Goal: Task Accomplishment & Management: Manage account settings

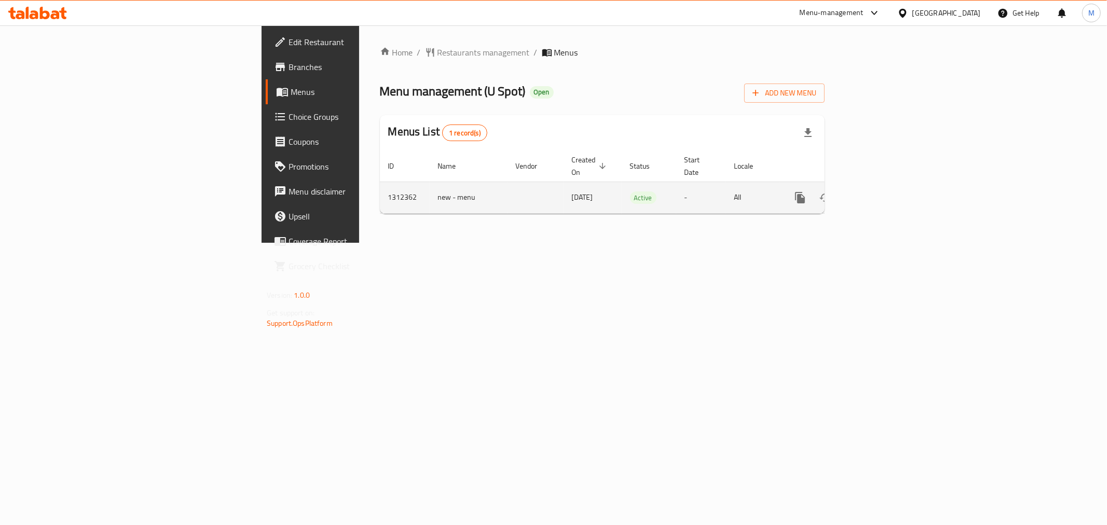
click at [881, 192] on icon "enhanced table" at bounding box center [875, 198] width 12 height 12
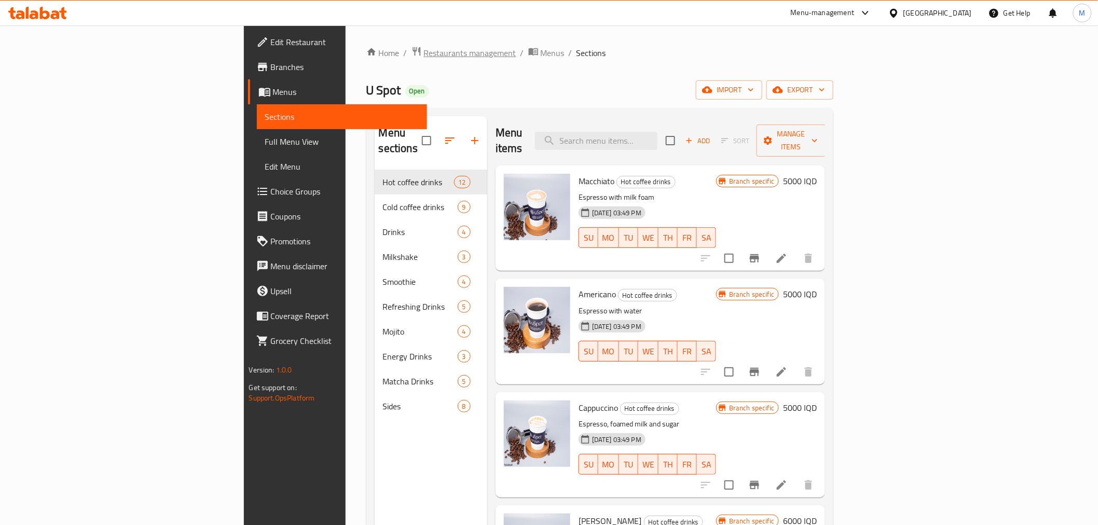
click at [424, 55] on span "Restaurants management" at bounding box center [470, 53] width 92 height 12
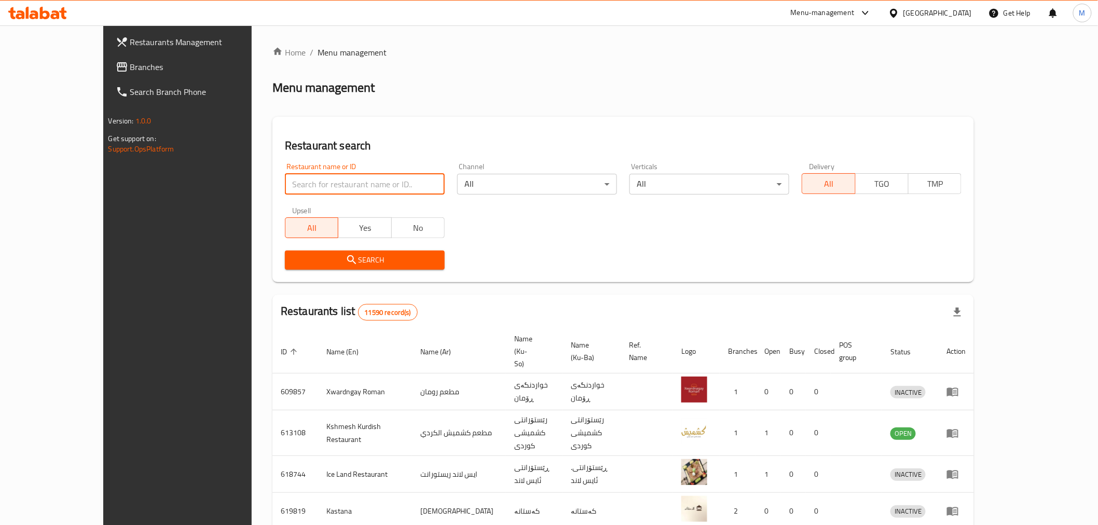
click at [323, 180] on input "search" at bounding box center [365, 184] width 160 height 21
type input "u spot"
click at [396, 235] on span "No" at bounding box center [418, 228] width 45 height 15
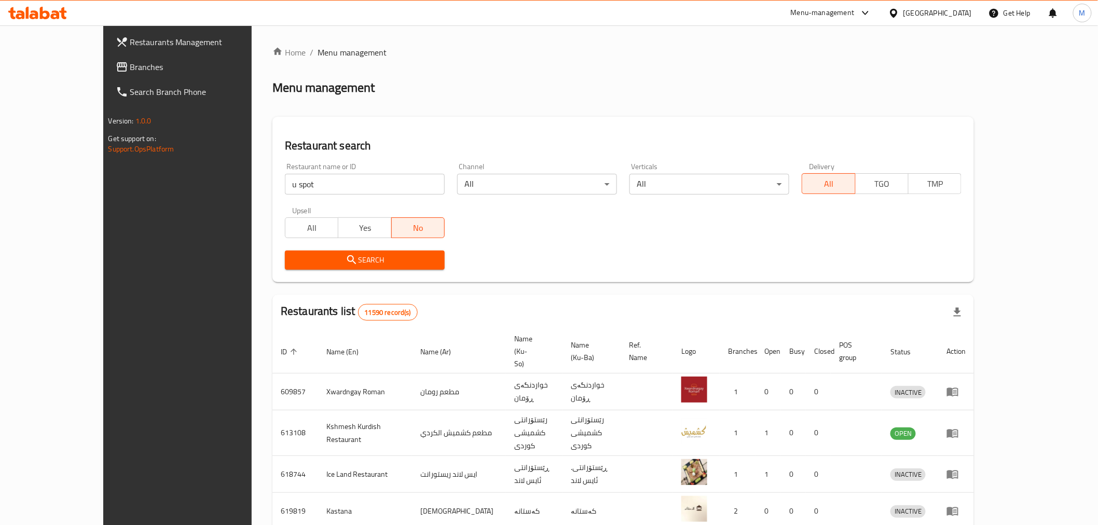
click at [359, 252] on button "Search" at bounding box center [365, 260] width 160 height 19
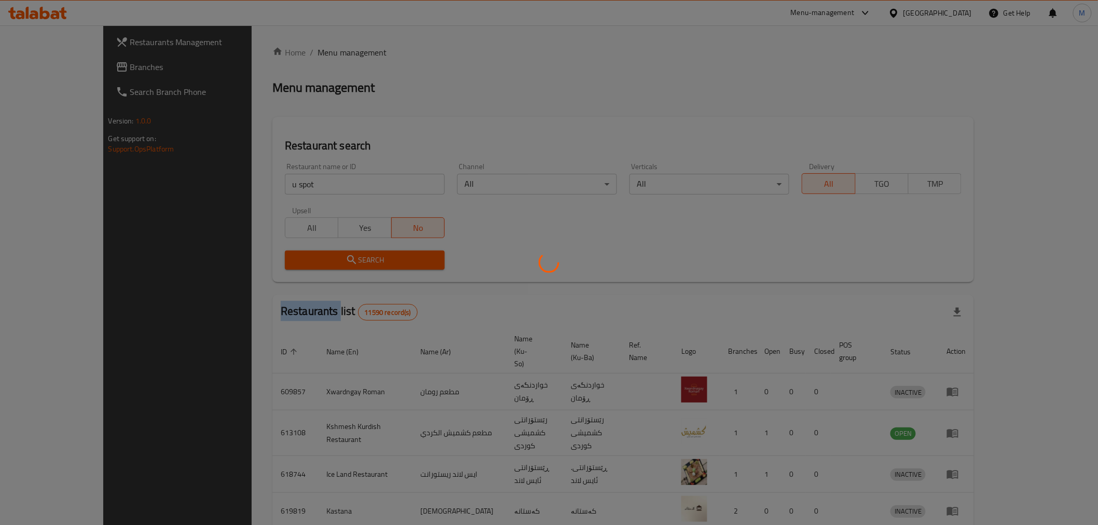
click at [359, 252] on div at bounding box center [549, 262] width 1098 height 525
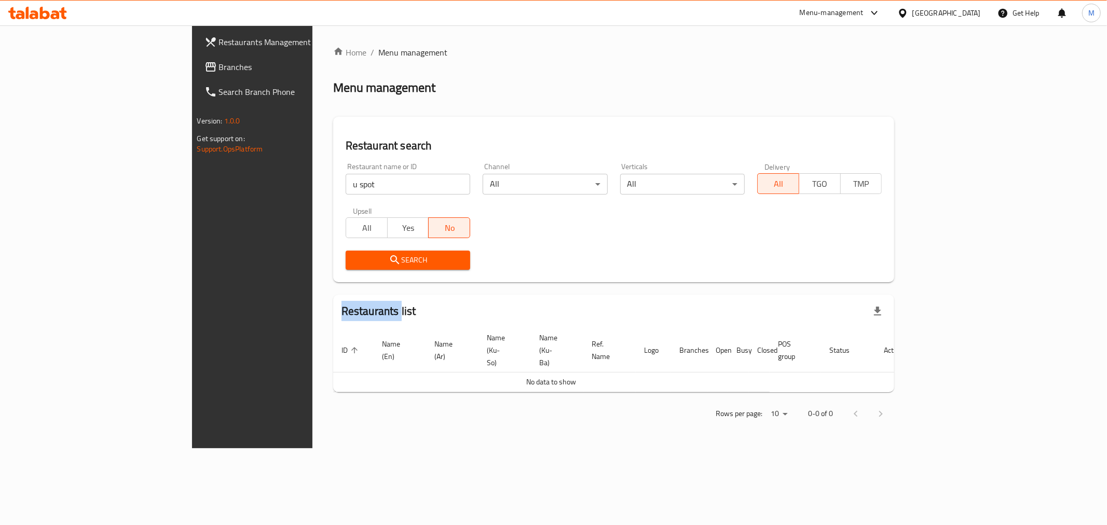
click at [350, 229] on span "All" at bounding box center [366, 228] width 33 height 15
click at [354, 262] on span "Search" at bounding box center [408, 260] width 108 height 13
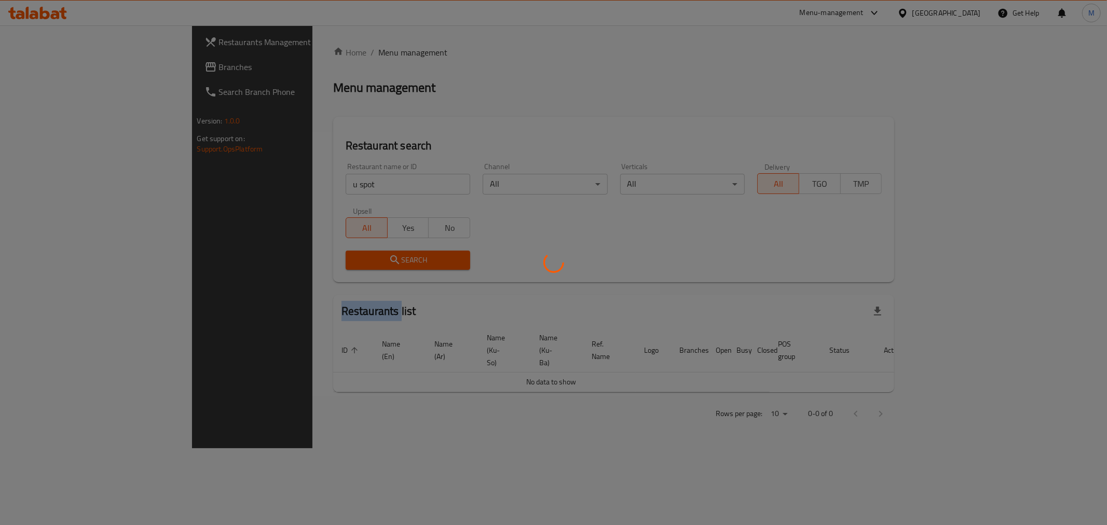
click at [293, 262] on div at bounding box center [553, 262] width 1107 height 525
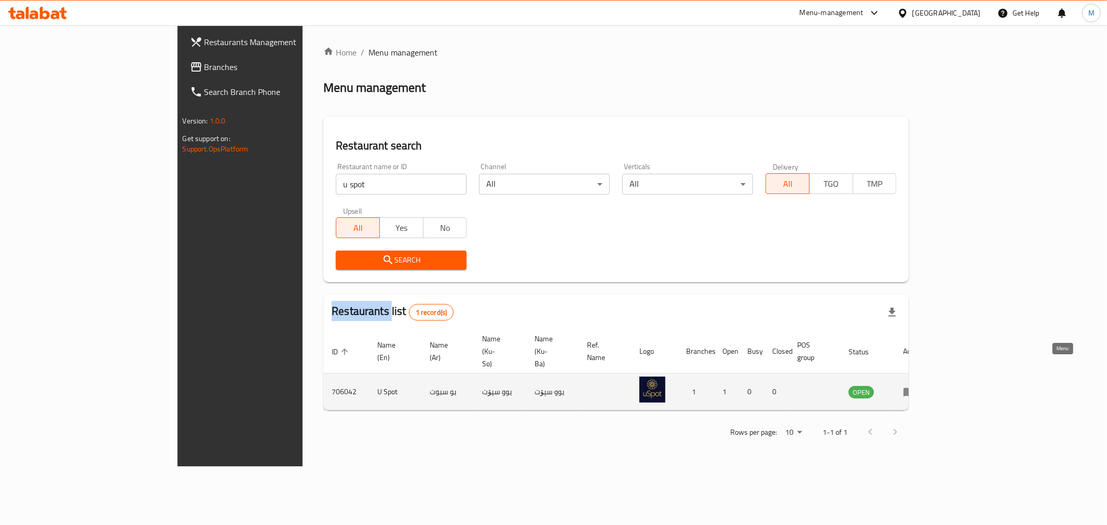
click at [916, 386] on icon "enhanced table" at bounding box center [909, 392] width 12 height 12
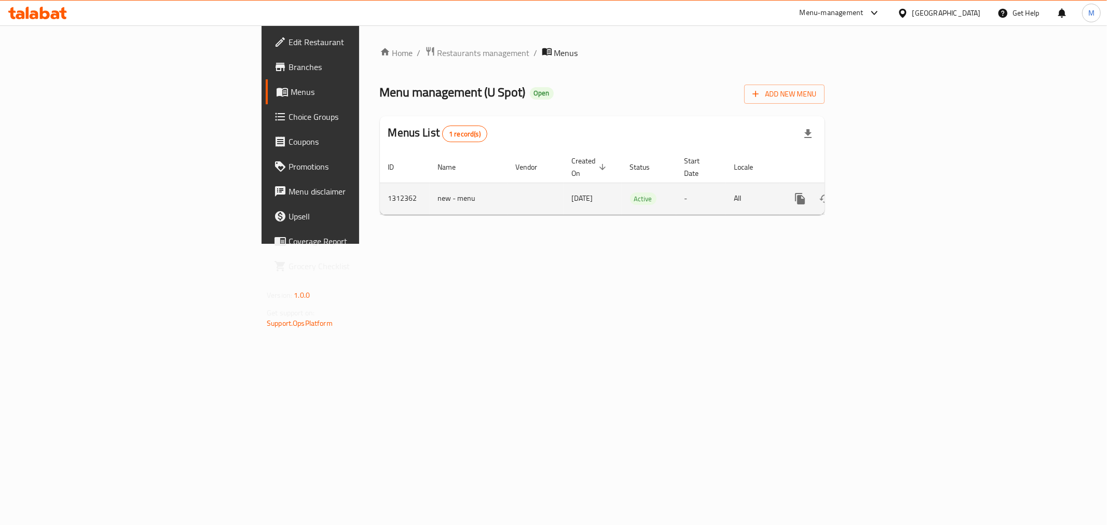
click at [888, 196] on link "enhanced table" at bounding box center [875, 198] width 25 height 25
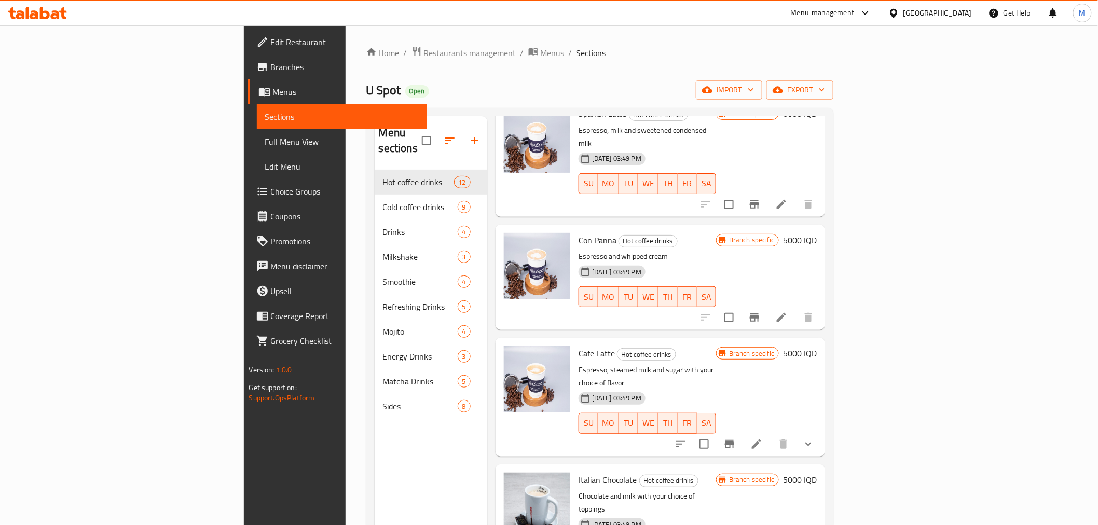
scroll to position [860, 0]
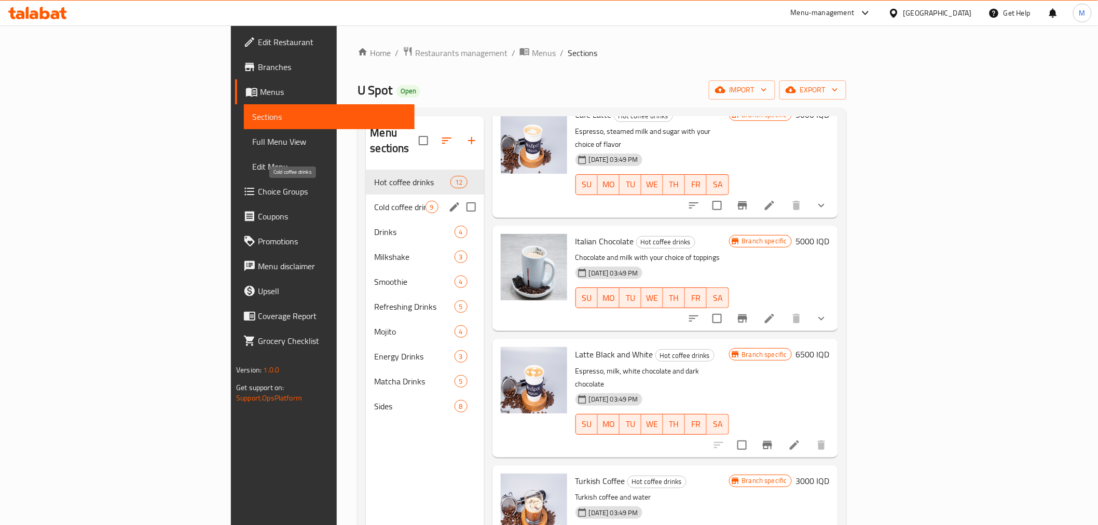
click at [374, 201] on span "Cold coffee drinks" at bounding box center [399, 207] width 51 height 12
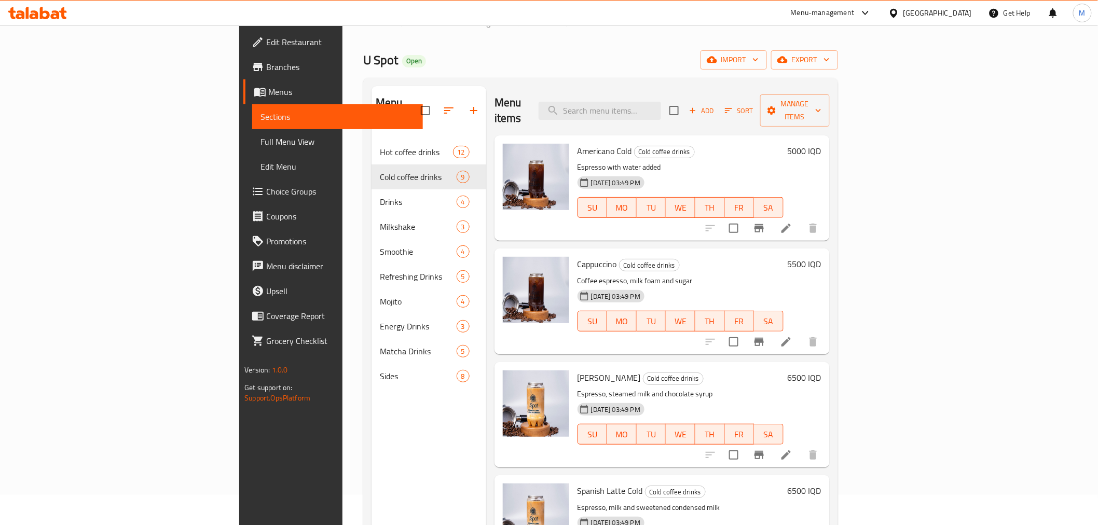
scroll to position [30, 0]
click at [549, 266] on icon "delete image" at bounding box center [555, 272] width 12 height 12
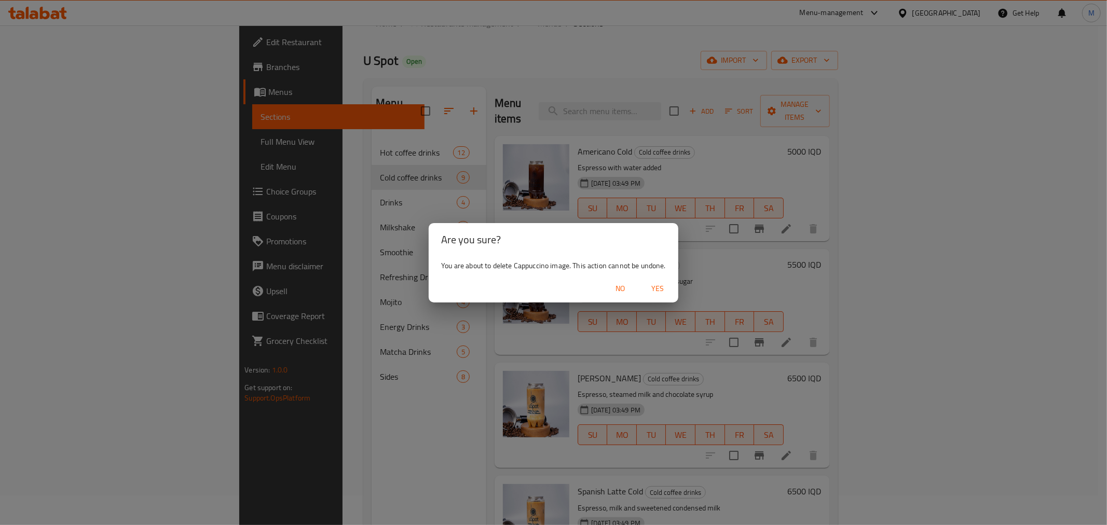
click at [660, 282] on span "Yes" at bounding box center [657, 288] width 25 height 13
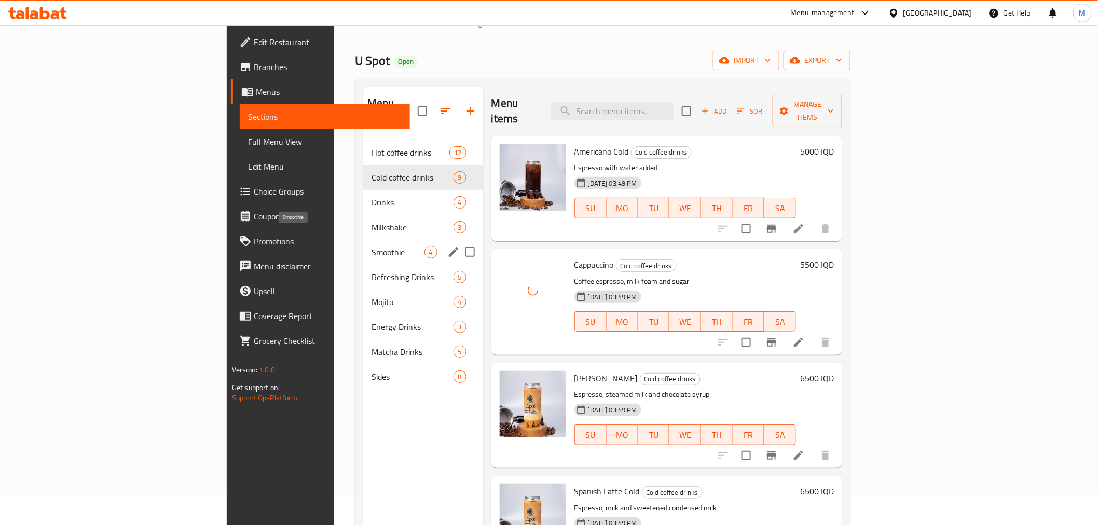
click at [372, 246] on span "Smoothie" at bounding box center [398, 252] width 53 height 12
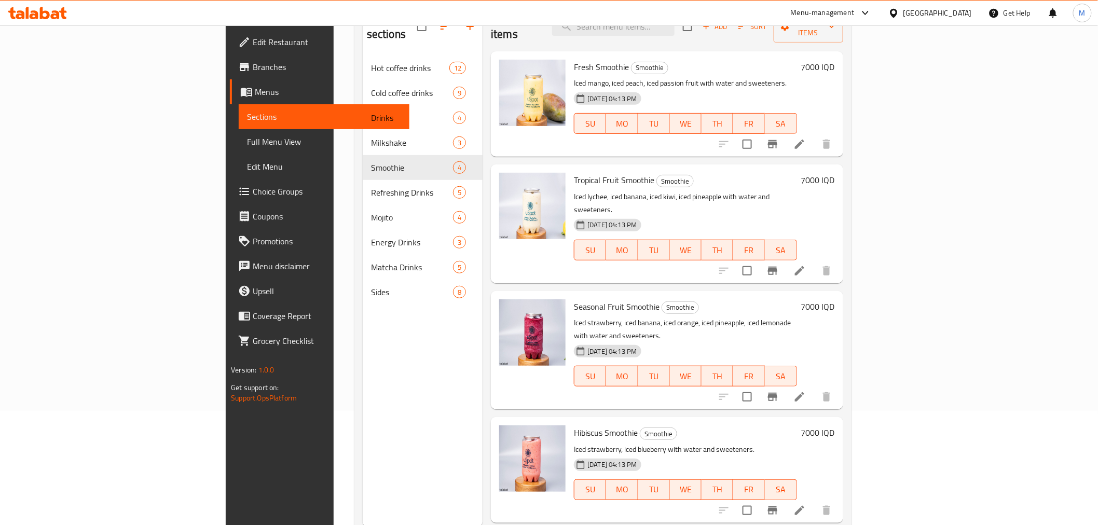
scroll to position [87, 0]
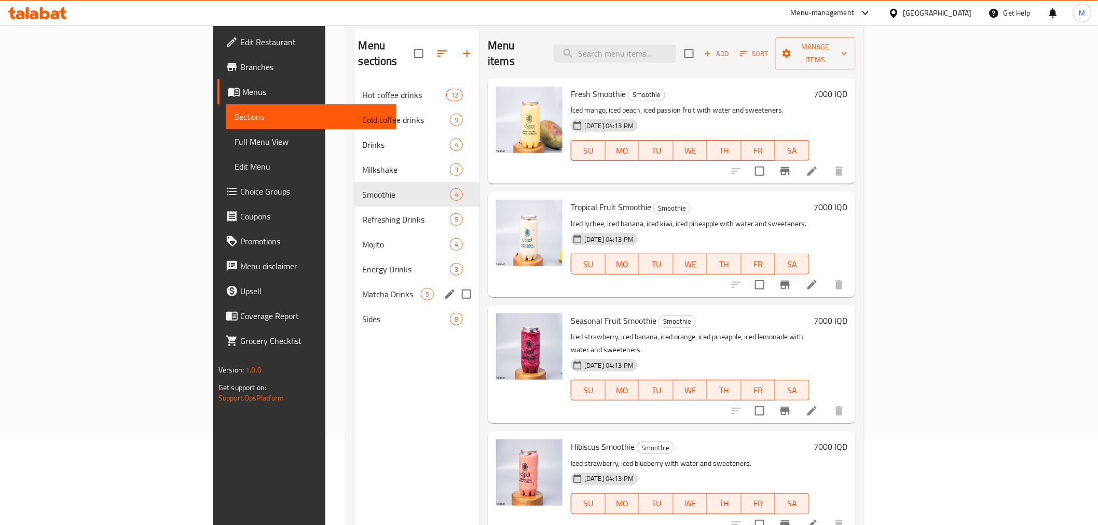
click at [363, 288] on span "Matcha Drinks" at bounding box center [392, 294] width 58 height 12
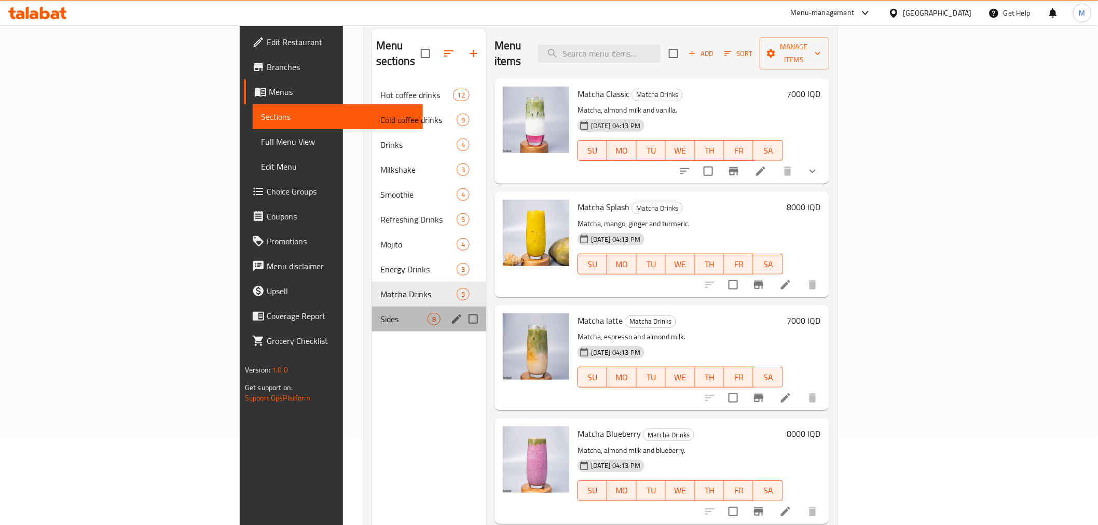
click at [372, 314] on div "Sides 8" at bounding box center [429, 319] width 114 height 25
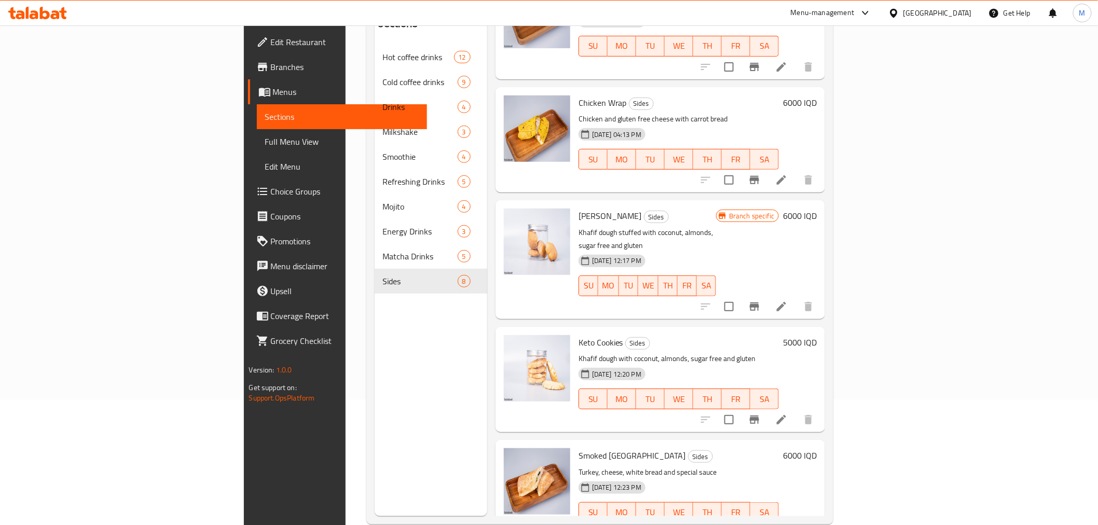
scroll to position [145, 0]
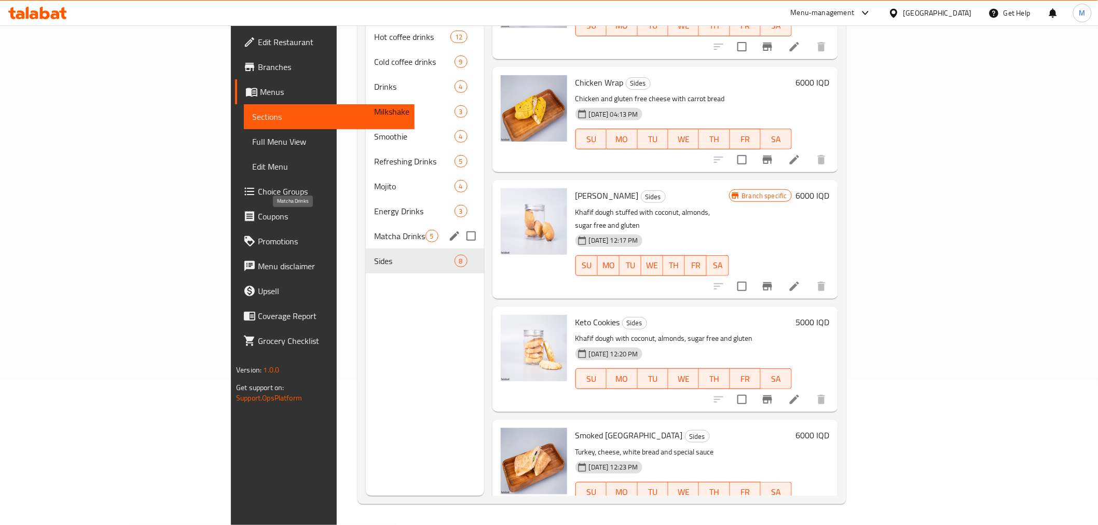
click at [374, 230] on span "Matcha Drinks" at bounding box center [399, 236] width 51 height 12
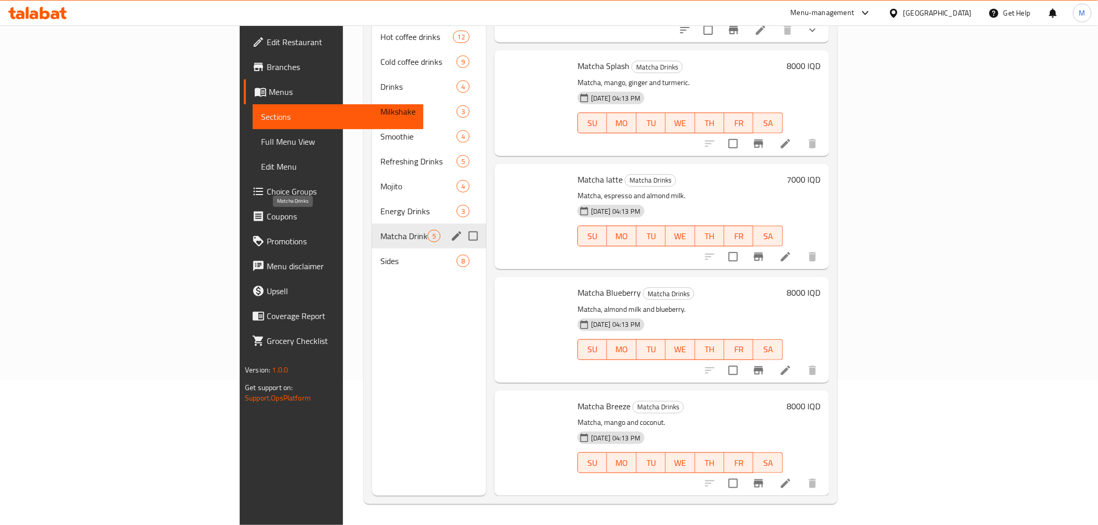
scroll to position [67, 0]
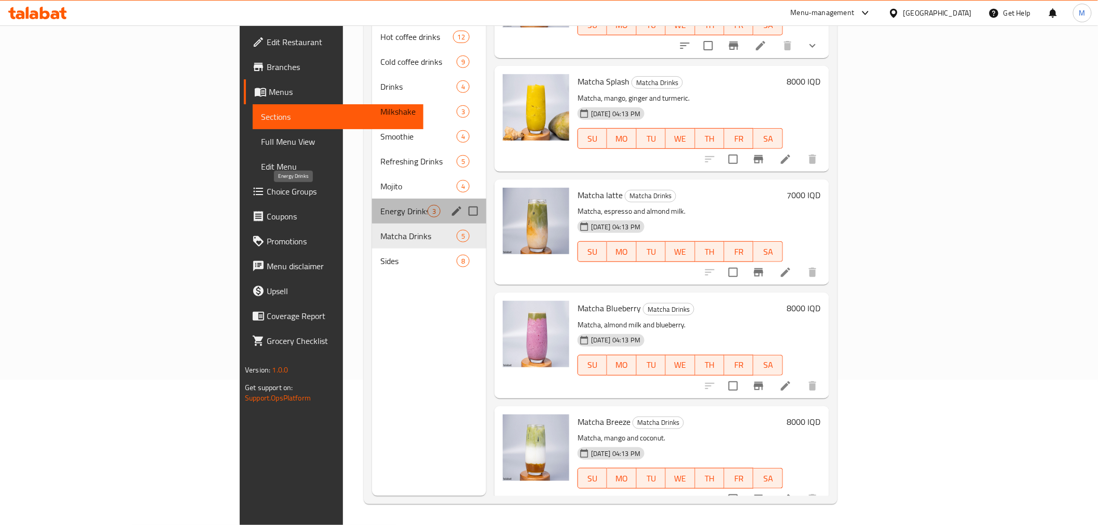
click at [380, 205] on span "Energy Drinks" at bounding box center [403, 211] width 47 height 12
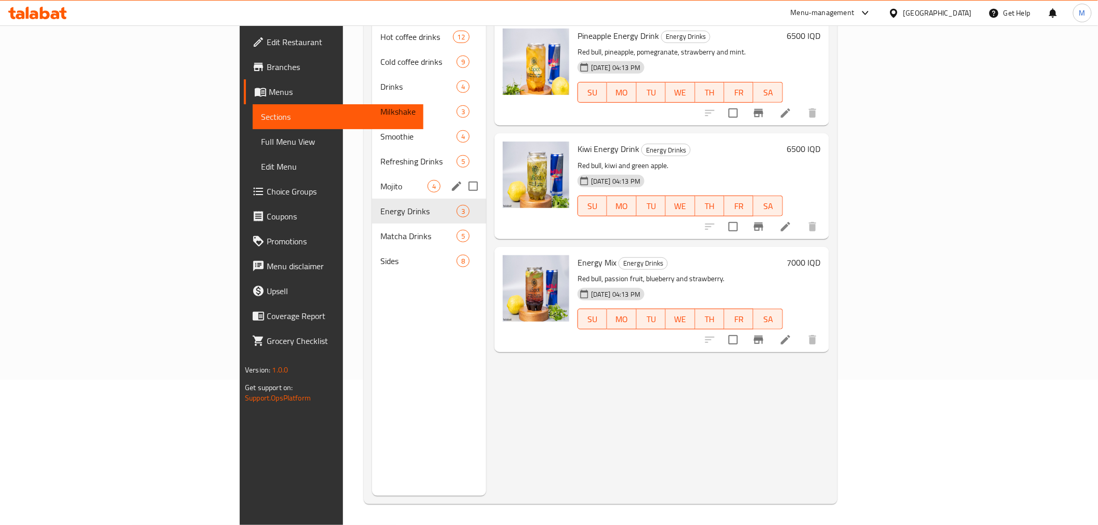
click at [372, 178] on div "Mojito 4" at bounding box center [429, 186] width 114 height 25
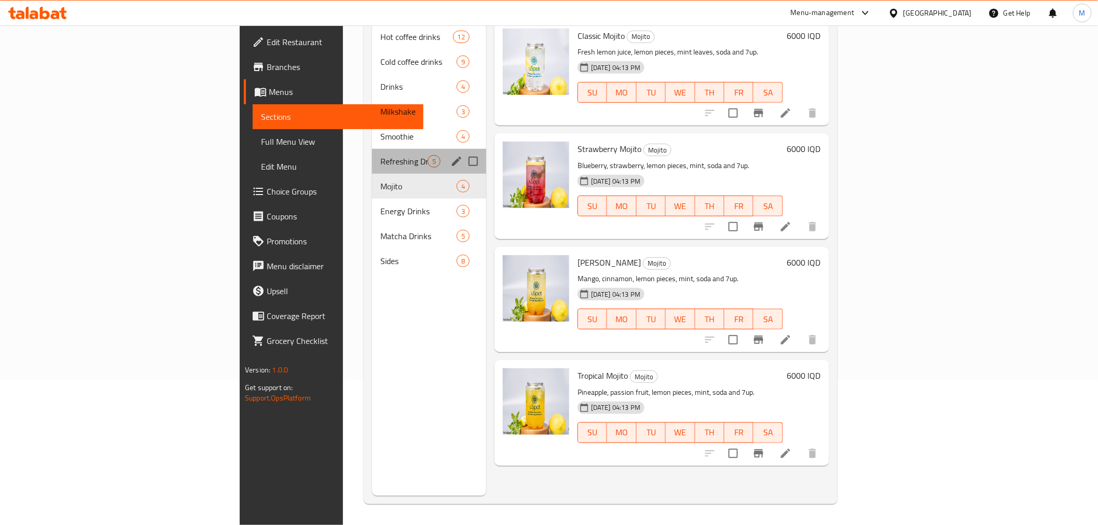
click at [372, 149] on div "Refreshing Drinks 5" at bounding box center [429, 161] width 114 height 25
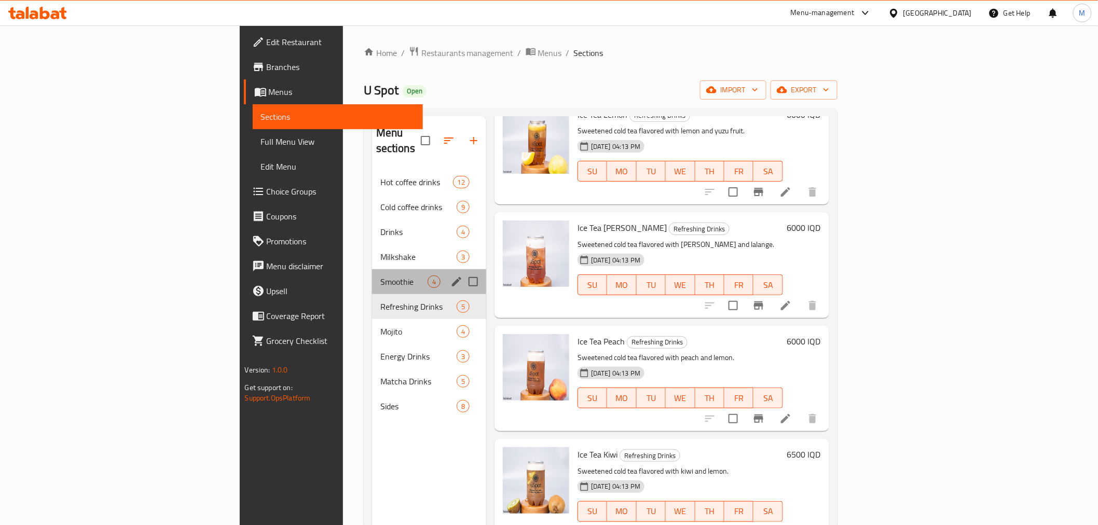
click at [372, 269] on div "Smoothie 4" at bounding box center [429, 281] width 114 height 25
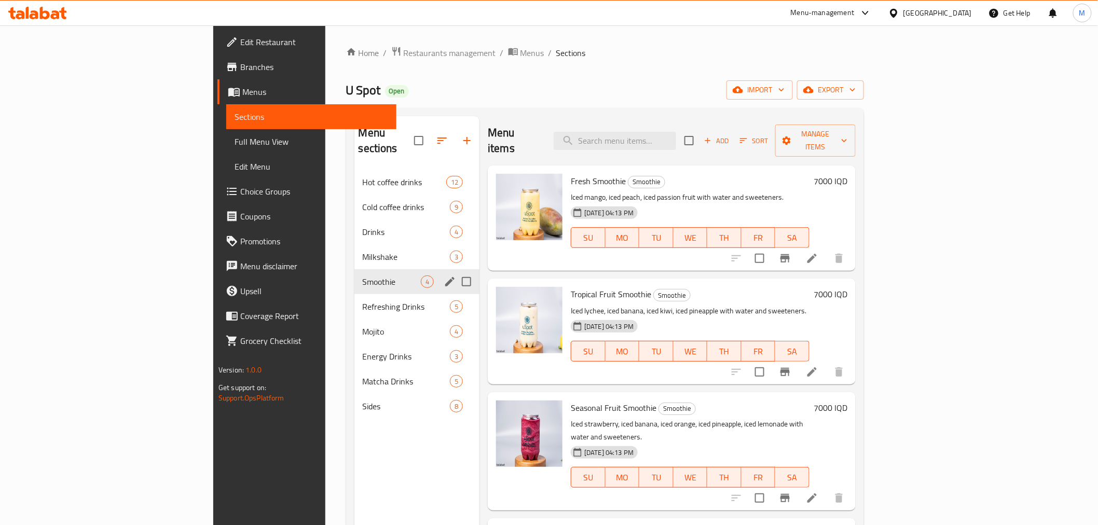
click at [355, 269] on div "Smoothie 4" at bounding box center [418, 281] width 126 height 25
click at [363, 251] on span "Milkshake" at bounding box center [392, 257] width 58 height 12
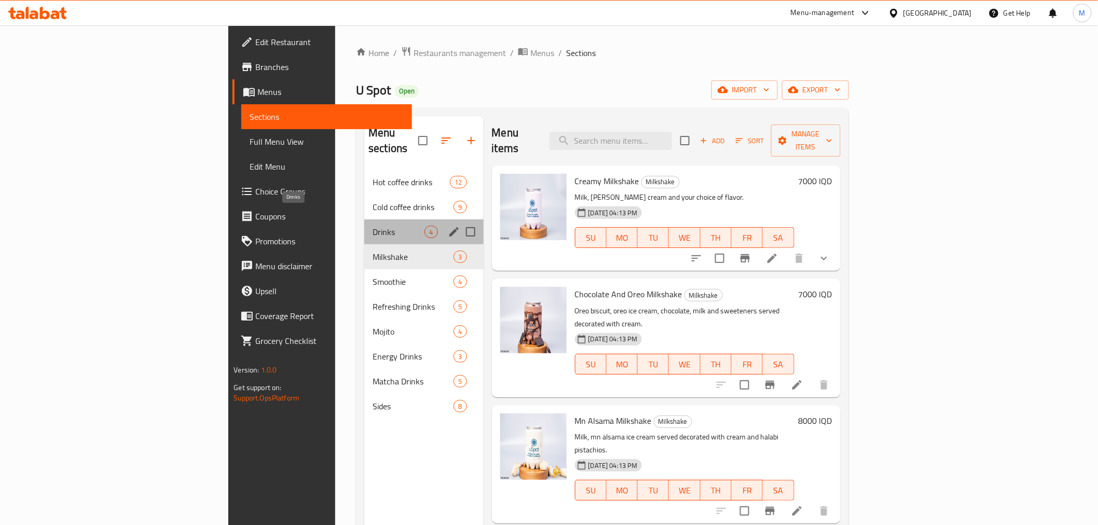
click at [373, 226] on span "Drinks" at bounding box center [399, 232] width 52 height 12
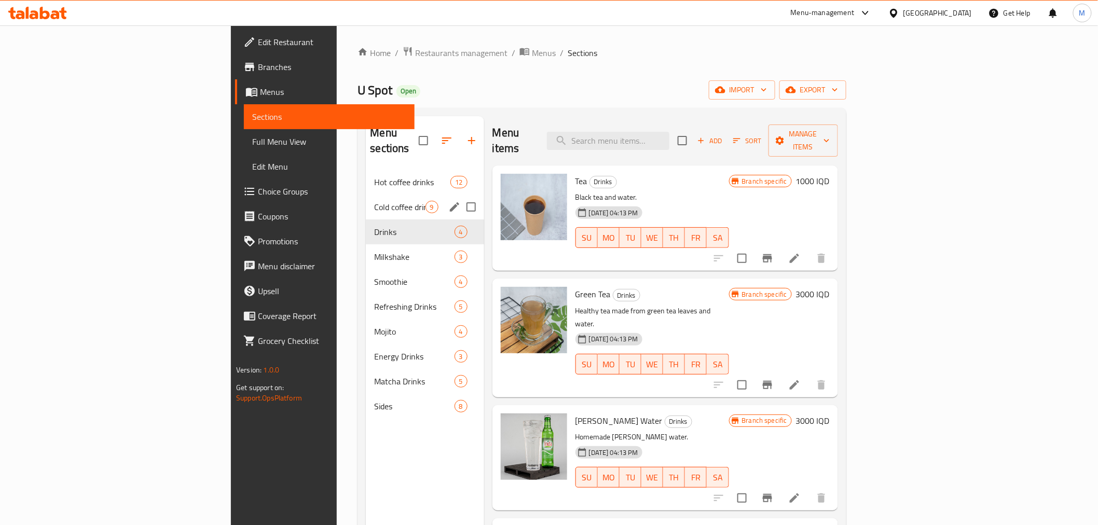
click at [366, 199] on div "Cold coffee drinks 9" at bounding box center [425, 207] width 118 height 25
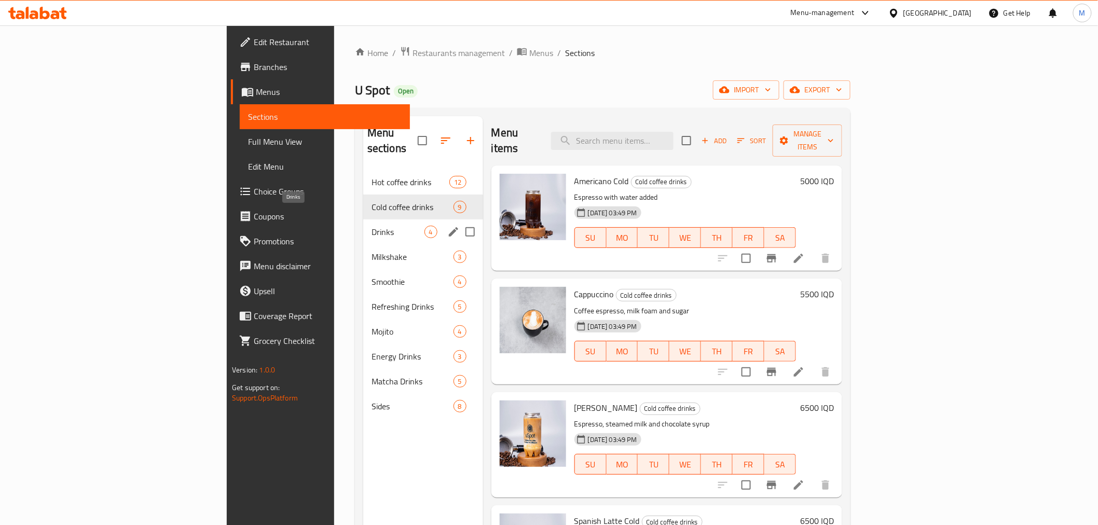
click at [372, 226] on span "Drinks" at bounding box center [398, 232] width 53 height 12
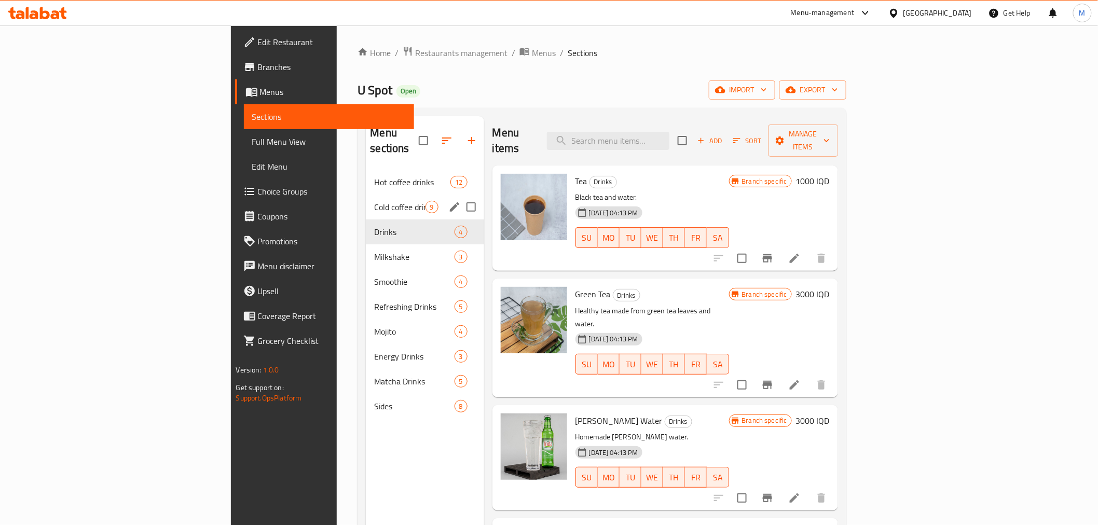
click at [366, 178] on div "Hot coffee drinks 12" at bounding box center [425, 182] width 118 height 25
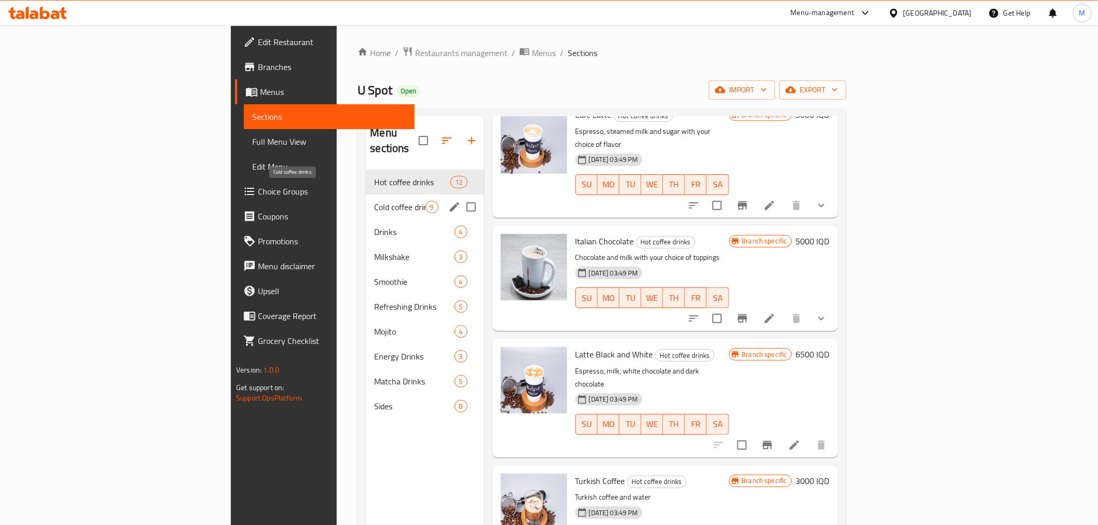
click at [374, 201] on span "Cold coffee drinks" at bounding box center [399, 207] width 51 height 12
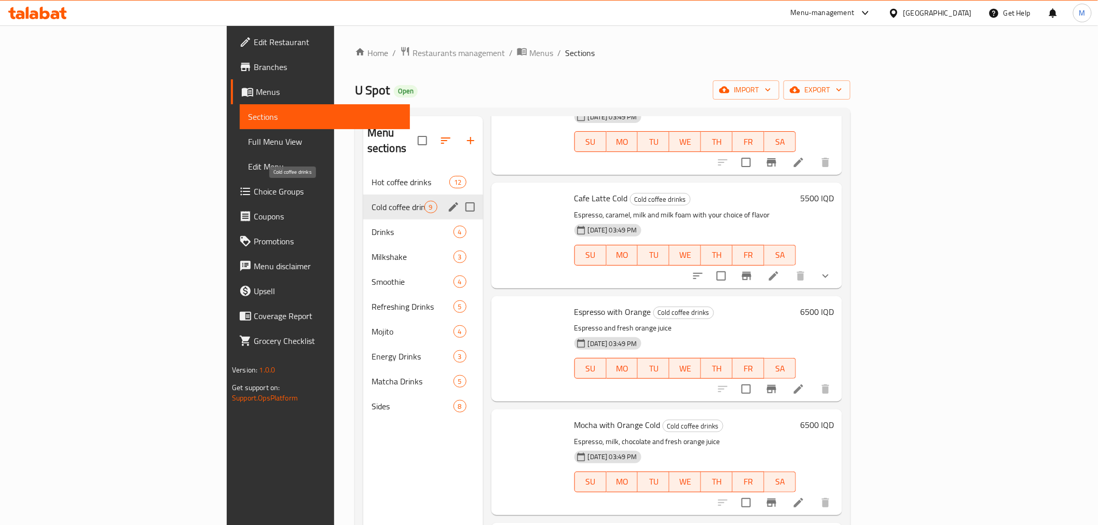
scroll to position [521, 0]
